Goal: Find specific page/section: Find specific page/section

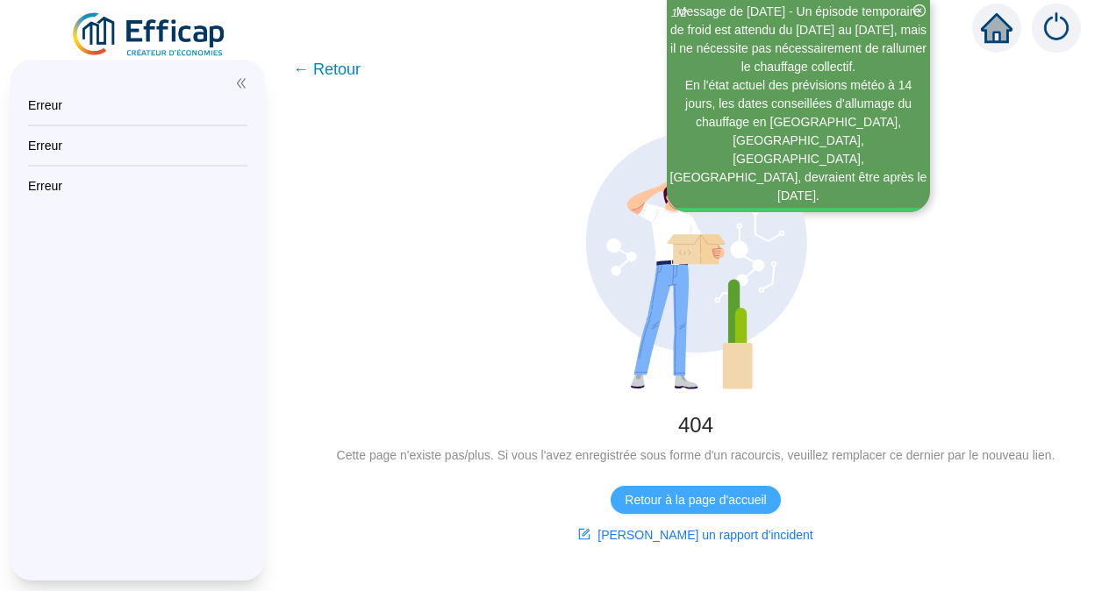
click at [675, 502] on span "Retour à la page d'accueil" at bounding box center [695, 500] width 141 height 18
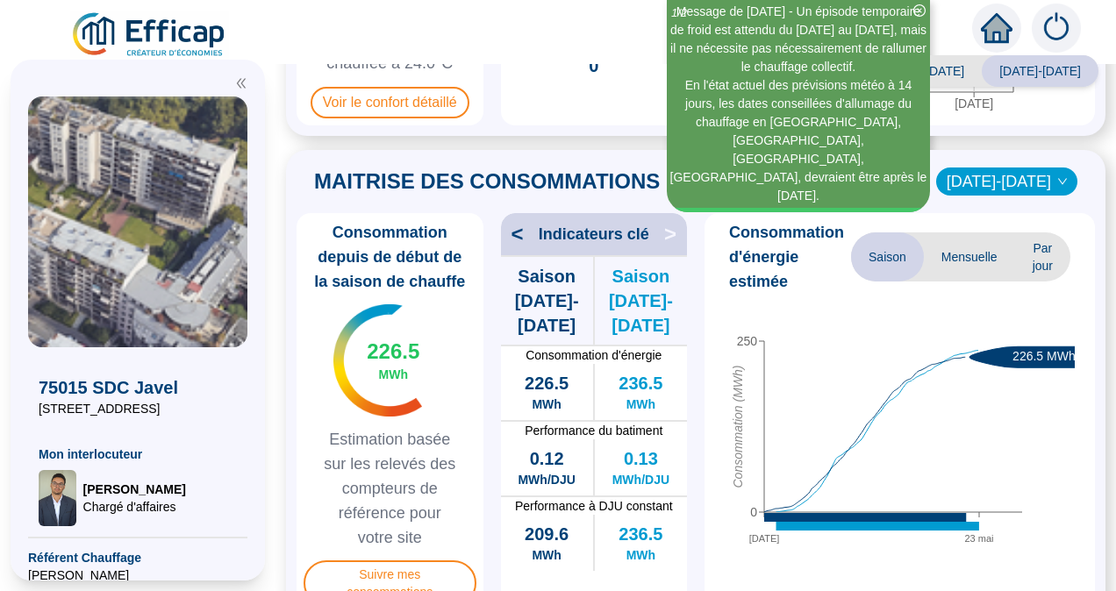
scroll to position [439, 0]
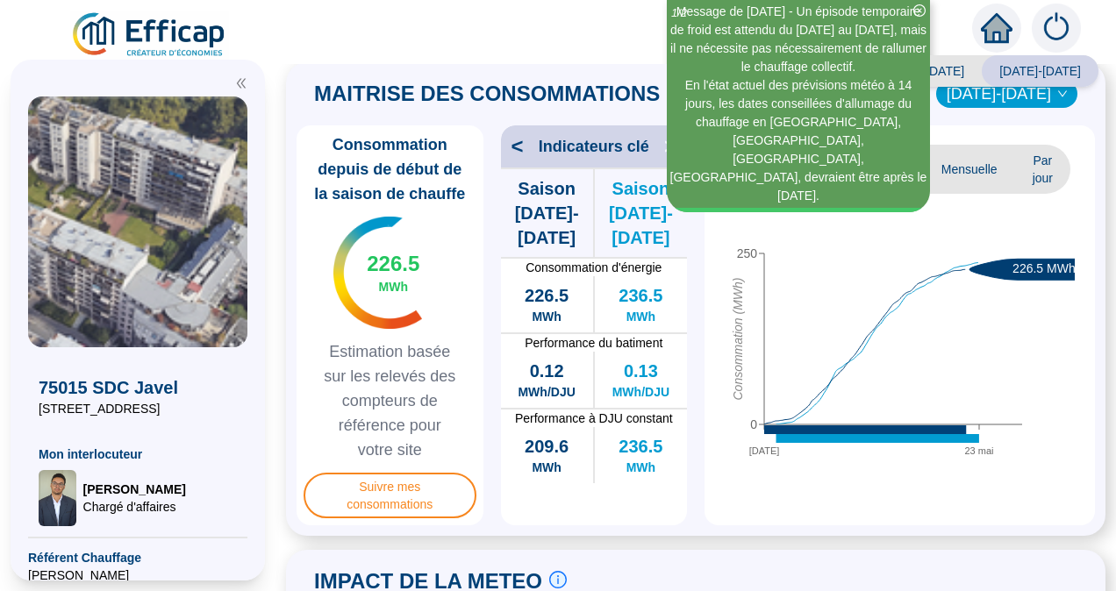
click at [1025, 174] on span "Par jour" at bounding box center [1042, 169] width 55 height 49
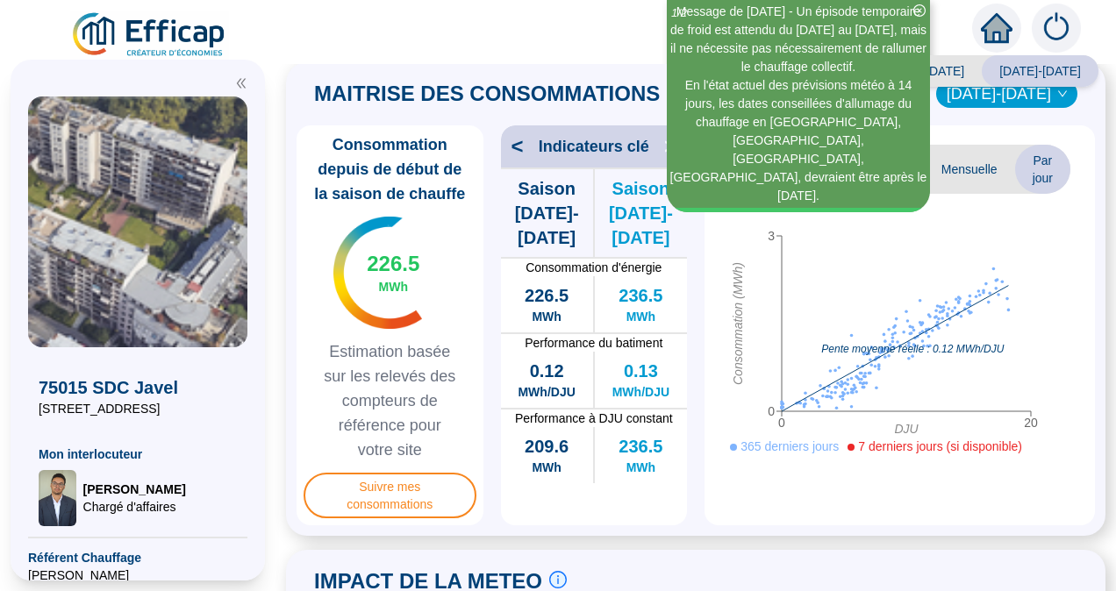
click at [947, 166] on span "Mensuelle" at bounding box center [969, 169] width 91 height 49
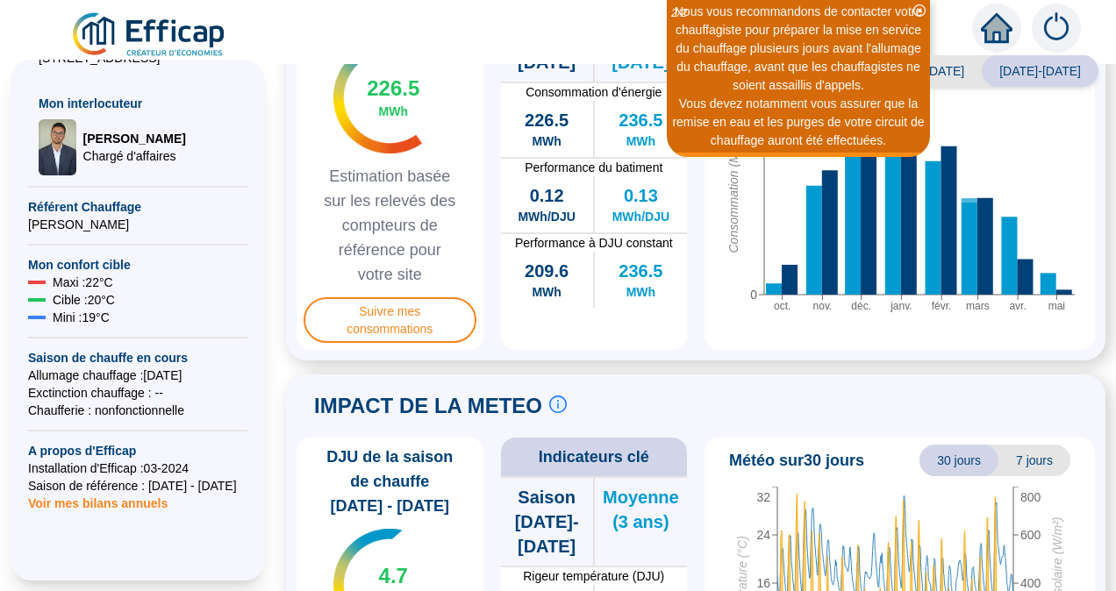
scroll to position [351, 0]
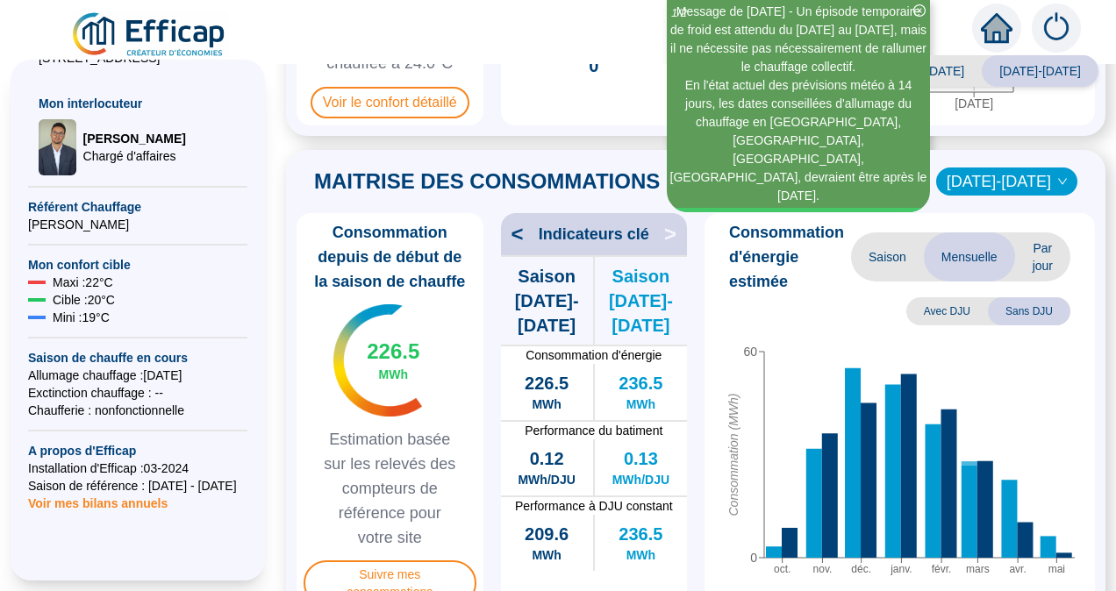
click at [1057, 179] on icon "down" at bounding box center [1062, 181] width 11 height 11
click at [1000, 172] on span "[DATE]-[DATE]" at bounding box center [1006, 181] width 120 height 26
click at [986, 213] on div "[DATE]-[DATE]" at bounding box center [1009, 217] width 82 height 18
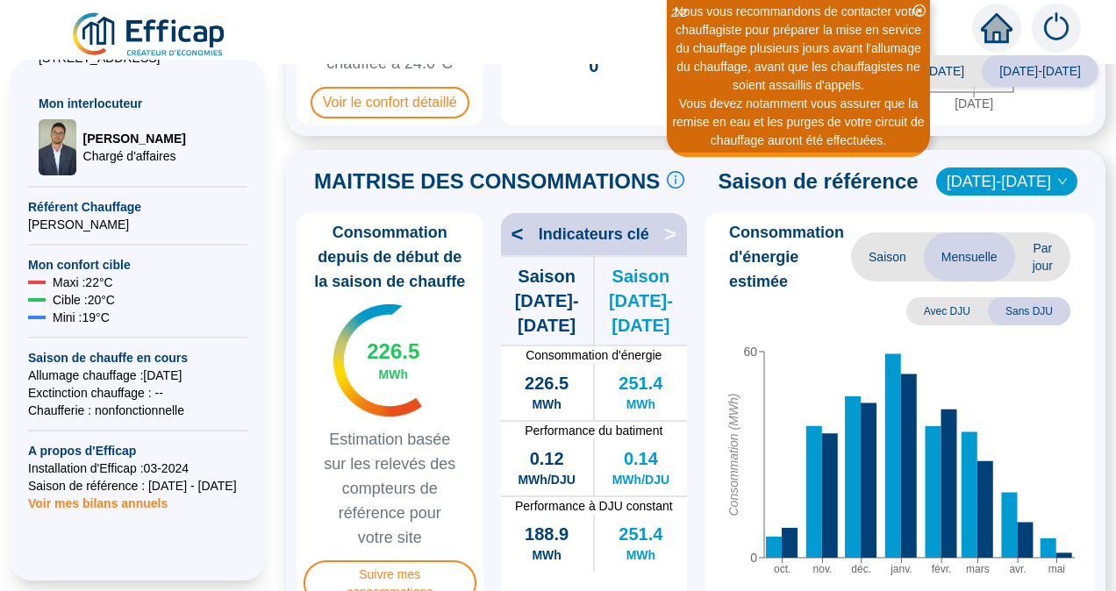
click at [1057, 178] on icon "down" at bounding box center [1062, 181] width 11 height 11
click at [1017, 175] on span "[DATE]-[DATE]" at bounding box center [1006, 181] width 120 height 26
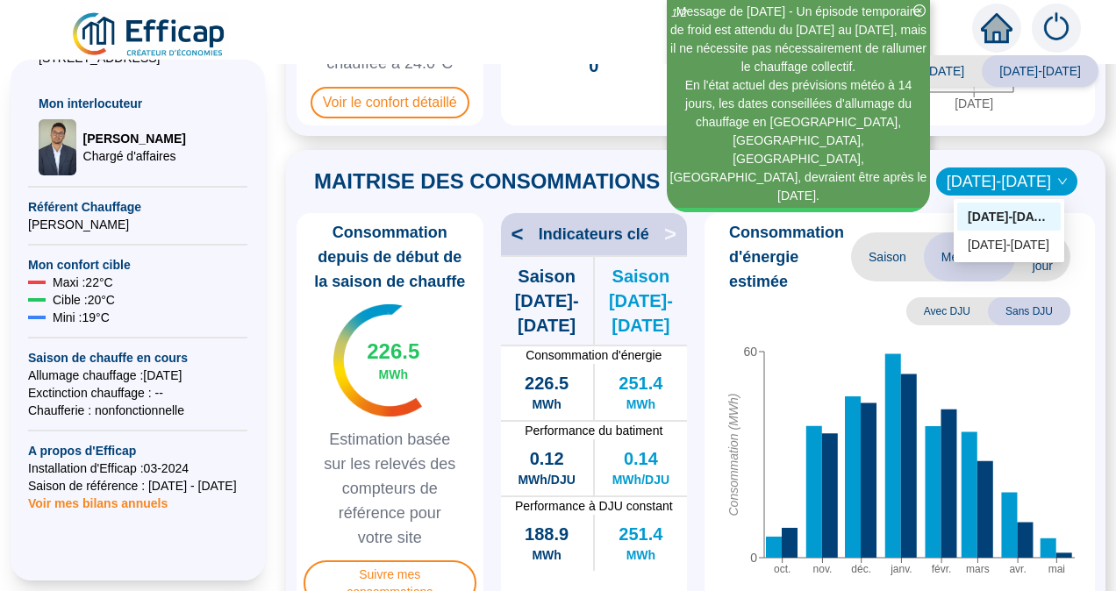
click at [986, 213] on div "[DATE]-[DATE]" at bounding box center [1009, 217] width 82 height 18
click at [989, 178] on span "[DATE]-[DATE]" at bounding box center [1006, 181] width 120 height 26
click at [994, 246] on div "[DATE]-[DATE]" at bounding box center [1009, 245] width 82 height 18
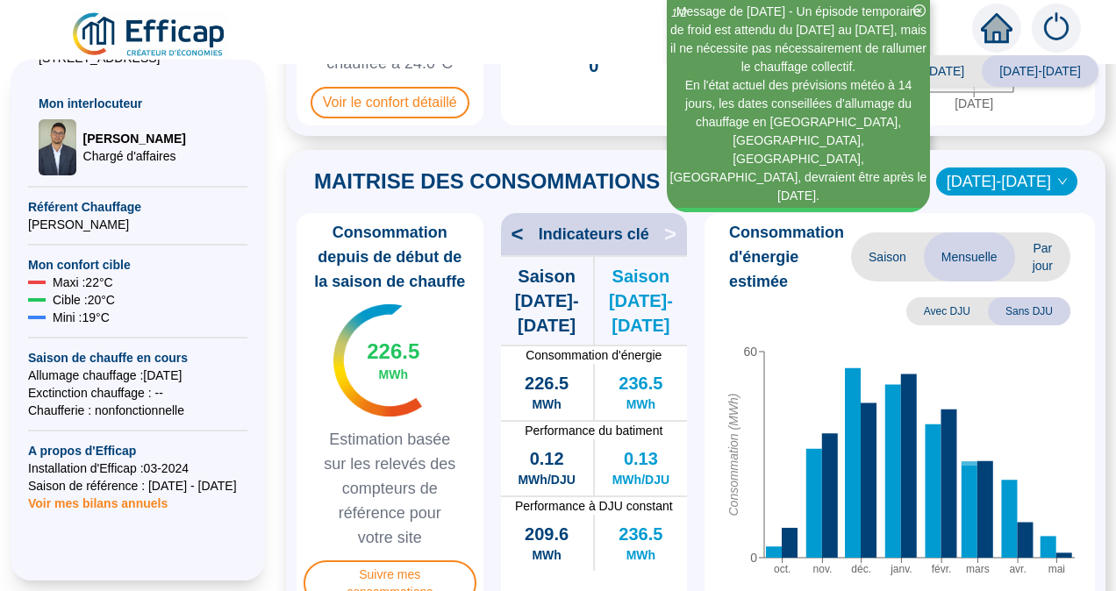
click at [1018, 176] on span "[DATE]-[DATE]" at bounding box center [1006, 181] width 120 height 26
click at [1018, 215] on div "[DATE]-[DATE]" at bounding box center [1009, 217] width 82 height 18
